Goal: Task Accomplishment & Management: Use online tool/utility

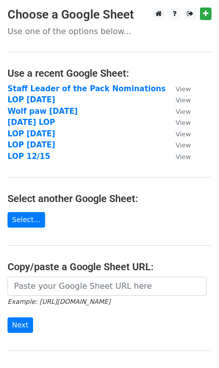
click at [28, 90] on strong "Staff Leader of the Pack Nominations" at bounding box center [87, 88] width 159 height 9
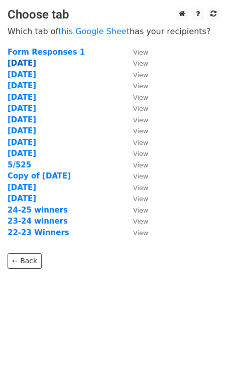
click at [22, 62] on strong "[DATE]" at bounding box center [22, 63] width 29 height 9
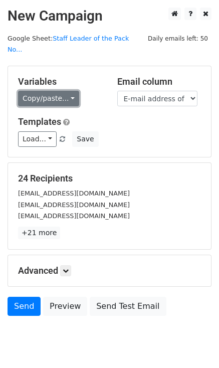
click at [62, 91] on link "Copy/paste..." at bounding box center [48, 99] width 61 height 16
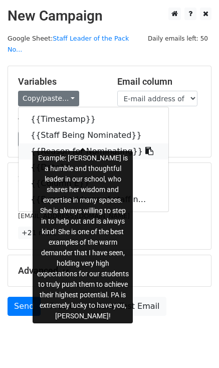
click at [145, 147] on icon at bounding box center [149, 151] width 8 height 8
